Goal: Find specific page/section: Find specific page/section

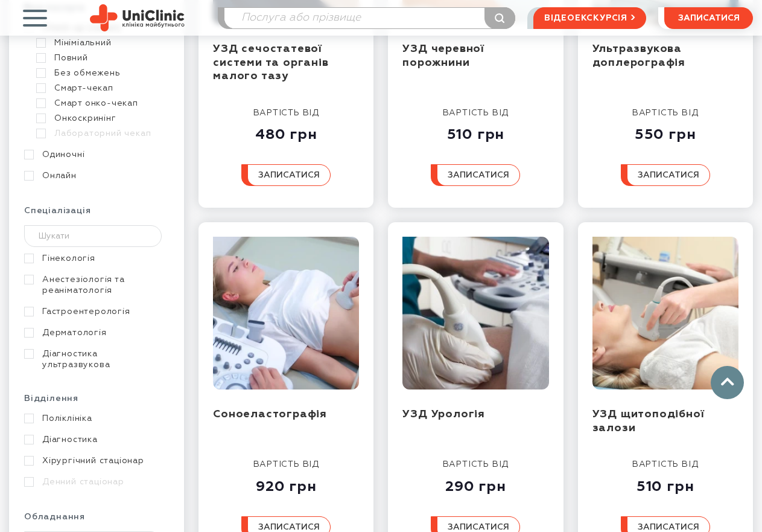
scroll to position [422, 0]
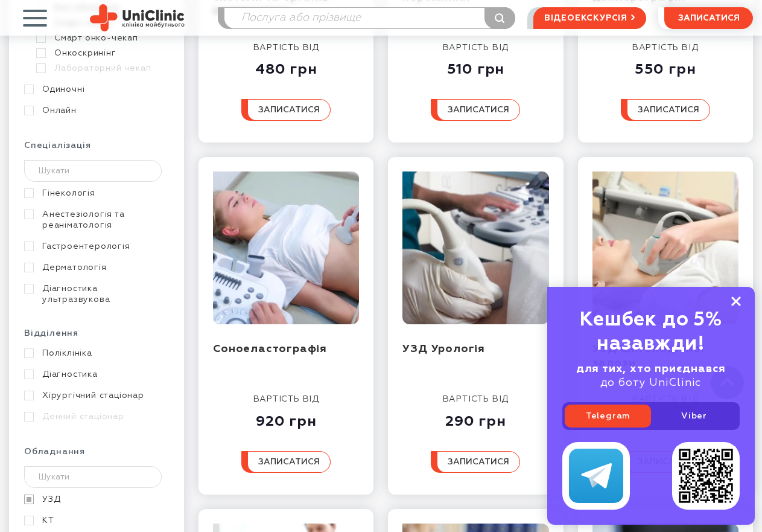
click at [734, 300] on icon at bounding box center [736, 301] width 10 height 10
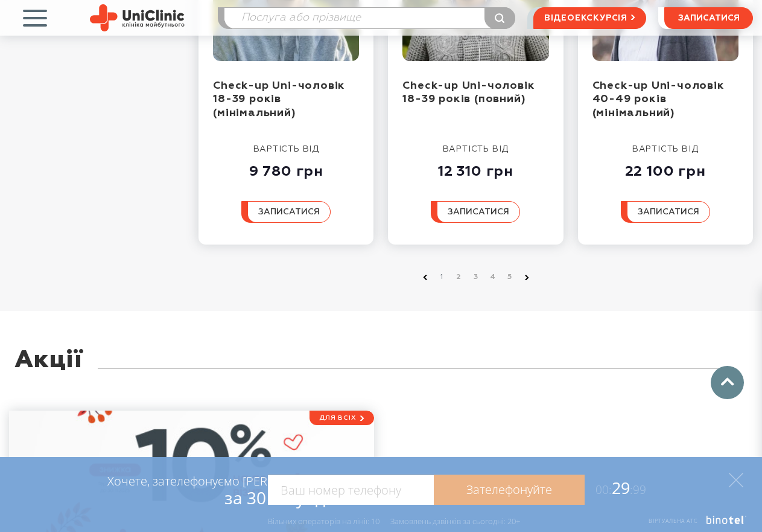
scroll to position [1508, 0]
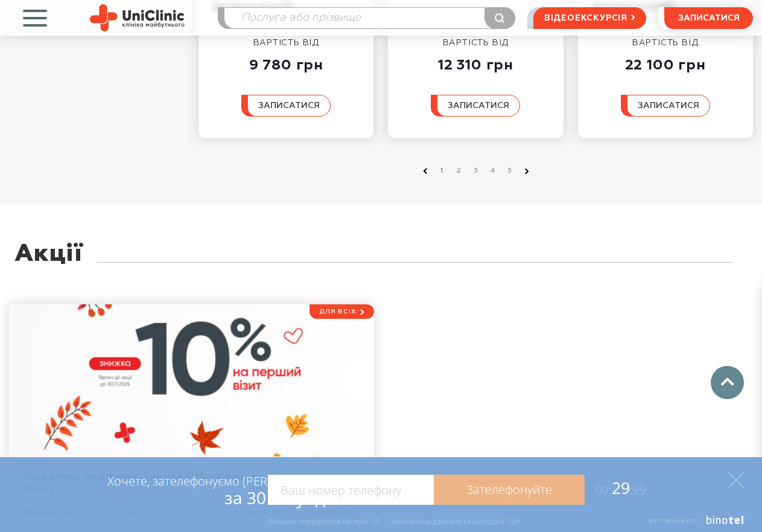
click at [526, 168] on icon at bounding box center [526, 170] width 5 height 5
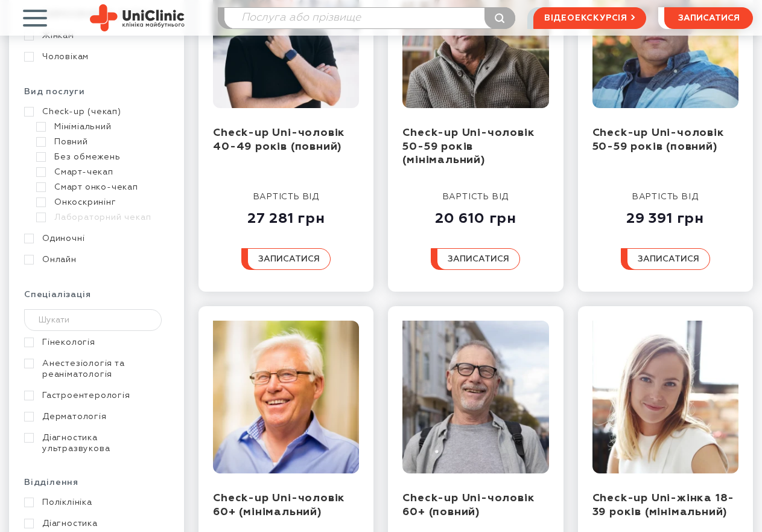
scroll to position [302, 0]
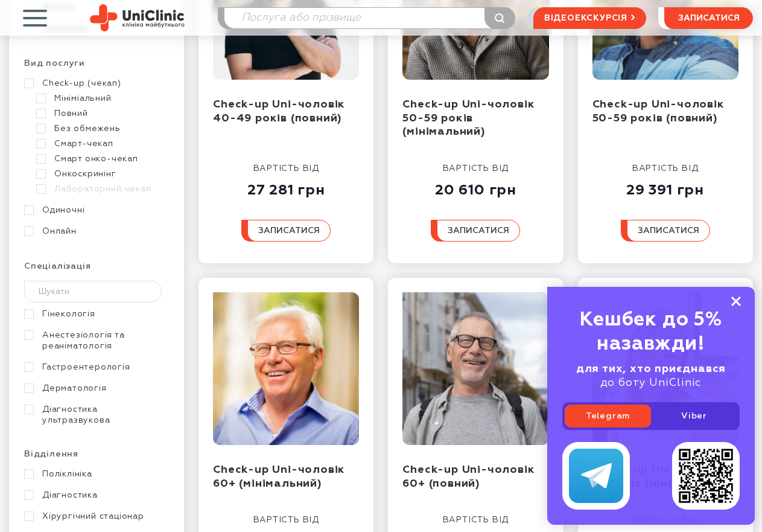
click at [736, 300] on rect at bounding box center [736, 301] width 10 height 10
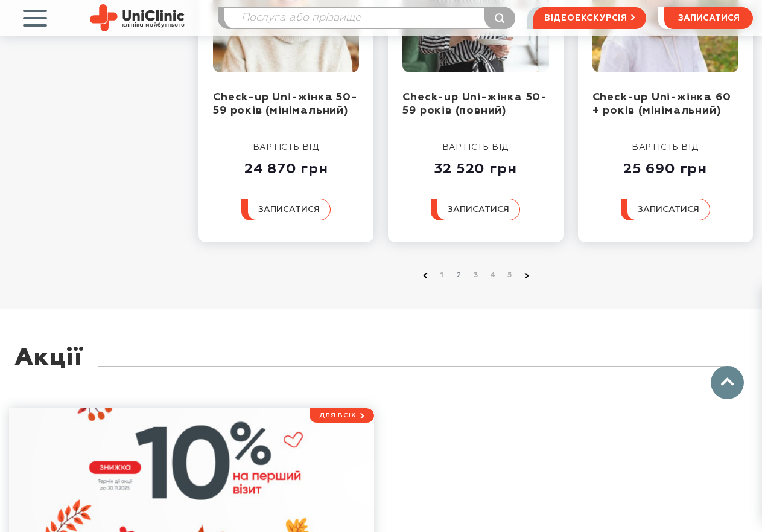
scroll to position [1377, 0]
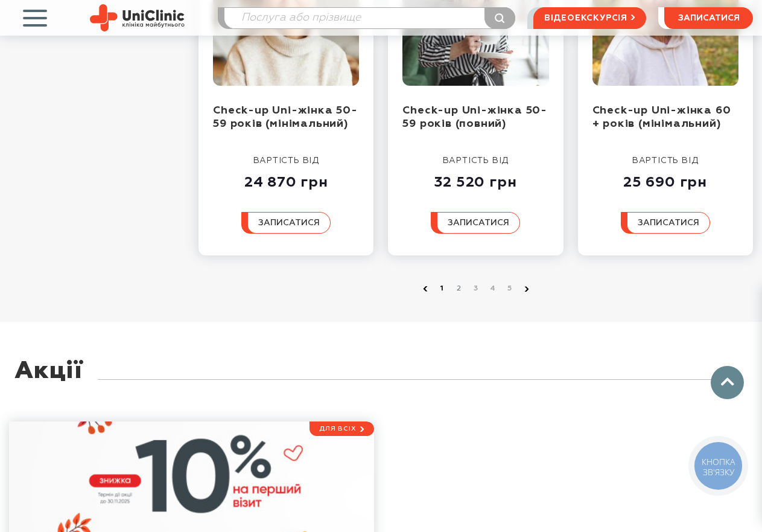
click at [439, 282] on link "1" at bounding box center [442, 288] width 12 height 12
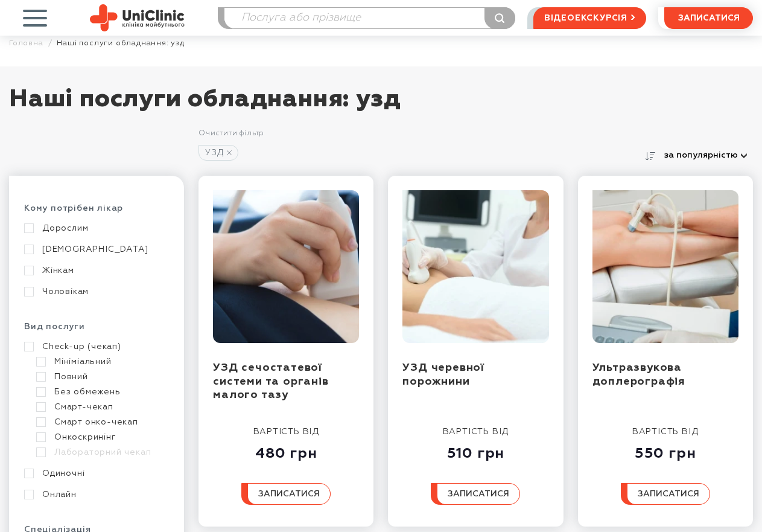
scroll to position [60, 0]
